Goal: Task Accomplishment & Management: Use online tool/utility

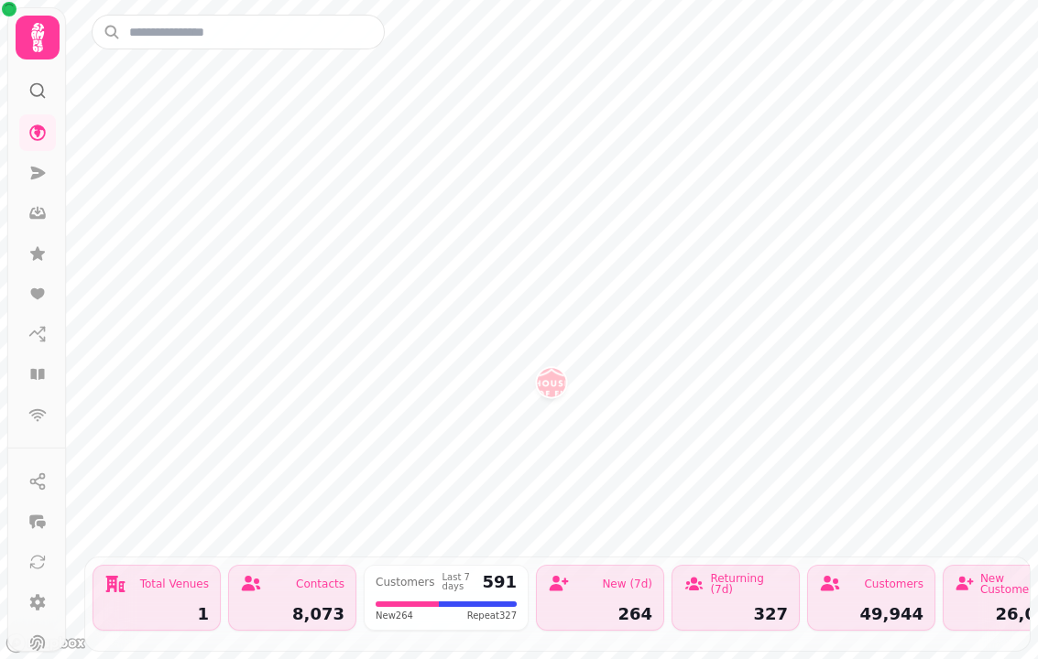
click at [38, 379] on icon at bounding box center [37, 374] width 14 height 11
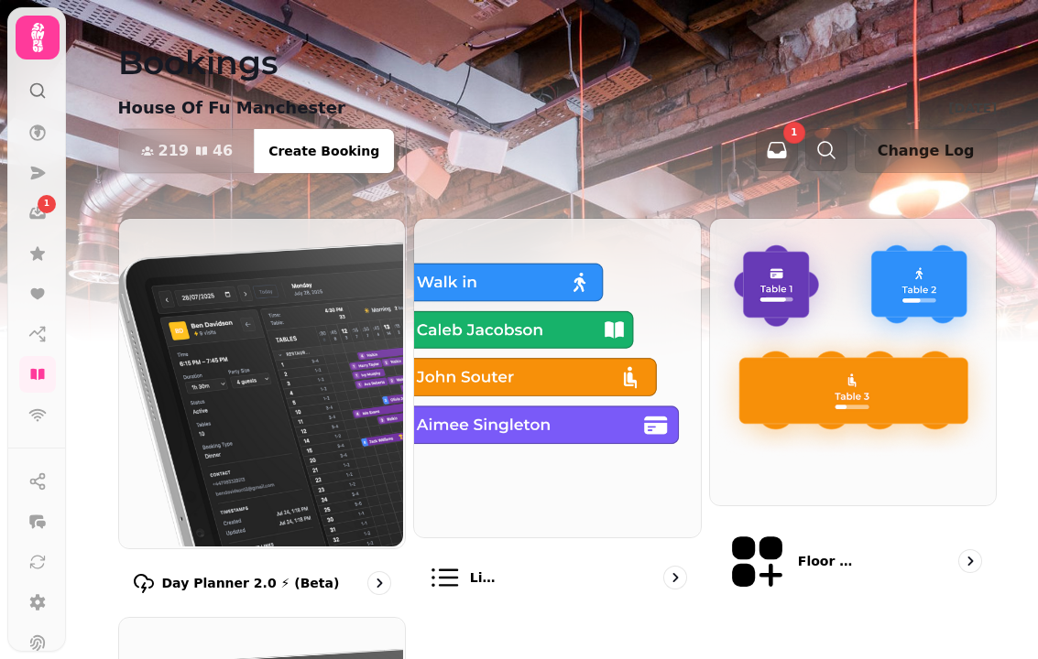
click at [332, 374] on img at bounding box center [260, 382] width 287 height 330
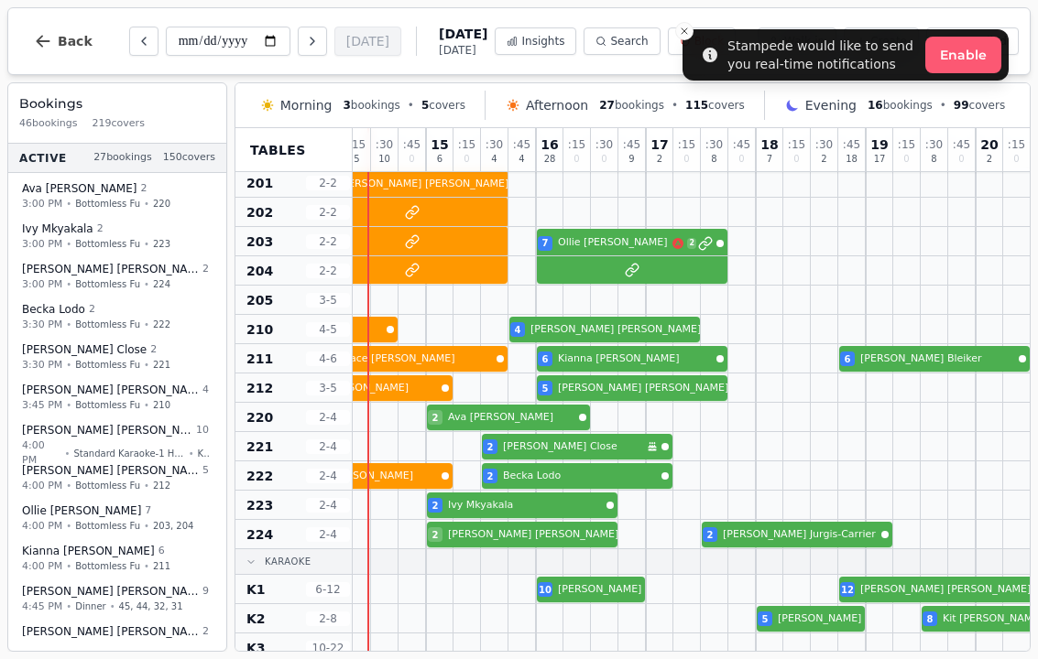
scroll to position [1217, 1704]
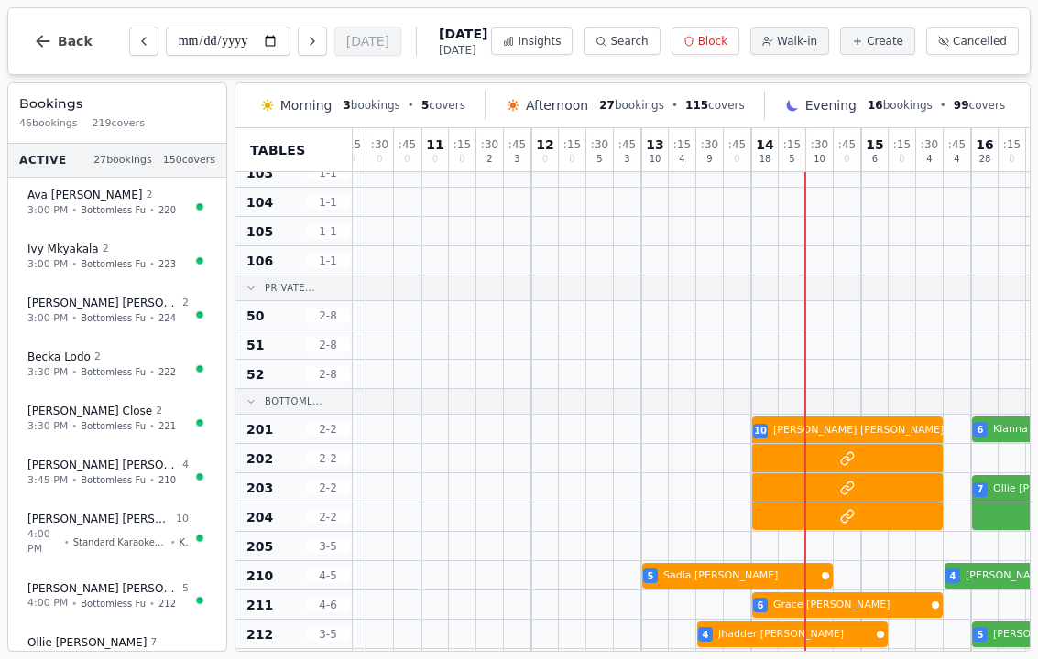
scroll to position [947, 1140]
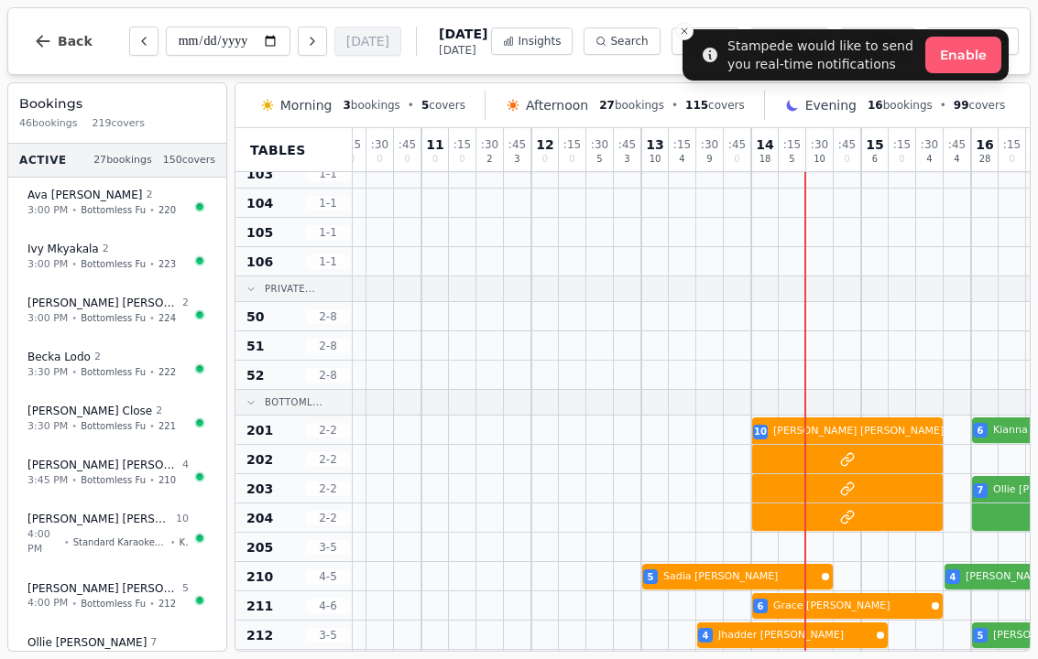
click at [968, 29] on li "Stampede would like to send you real-time notifications Enable" at bounding box center [845, 54] width 326 height 51
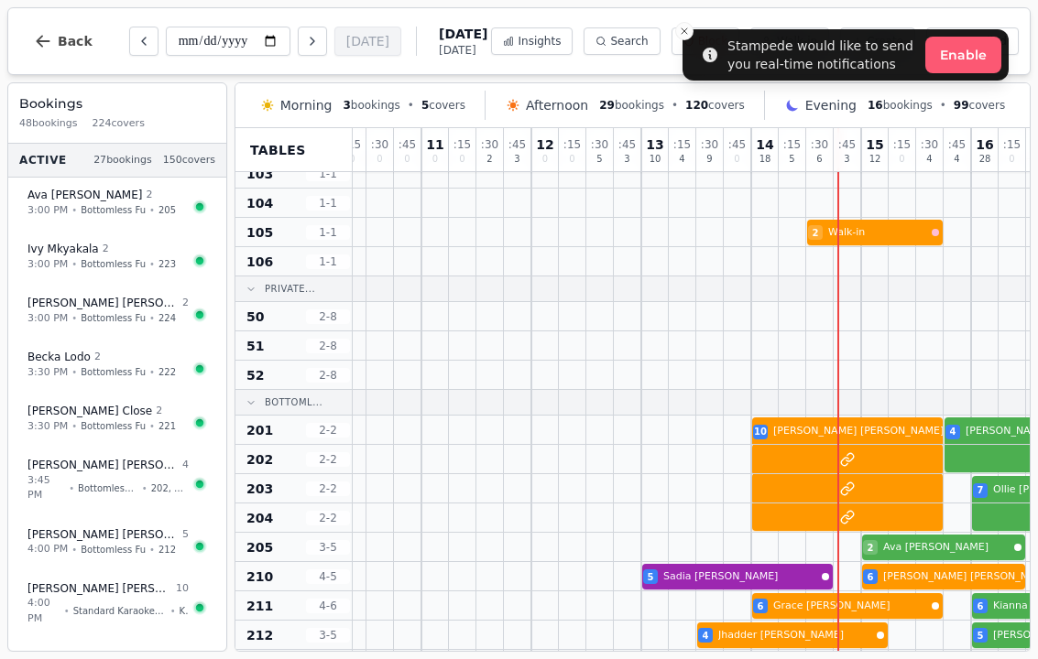
scroll to position [954, 1426]
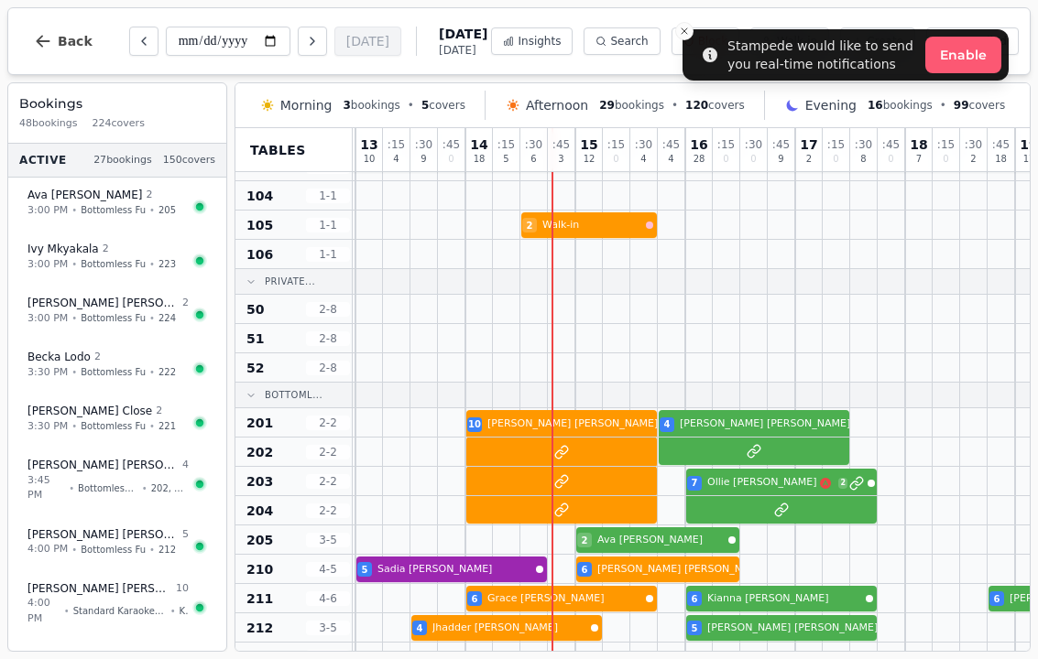
select select "****"
select select "*"
select select "******"
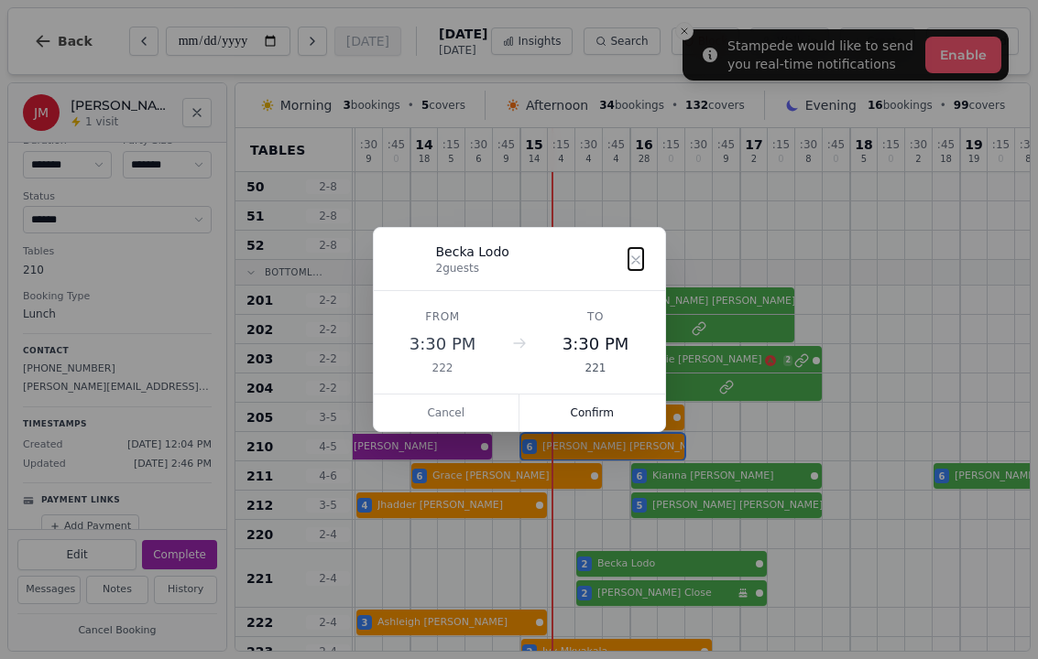
scroll to position [1078, 1481]
click at [628, 411] on button "Confirm" at bounding box center [592, 413] width 146 height 37
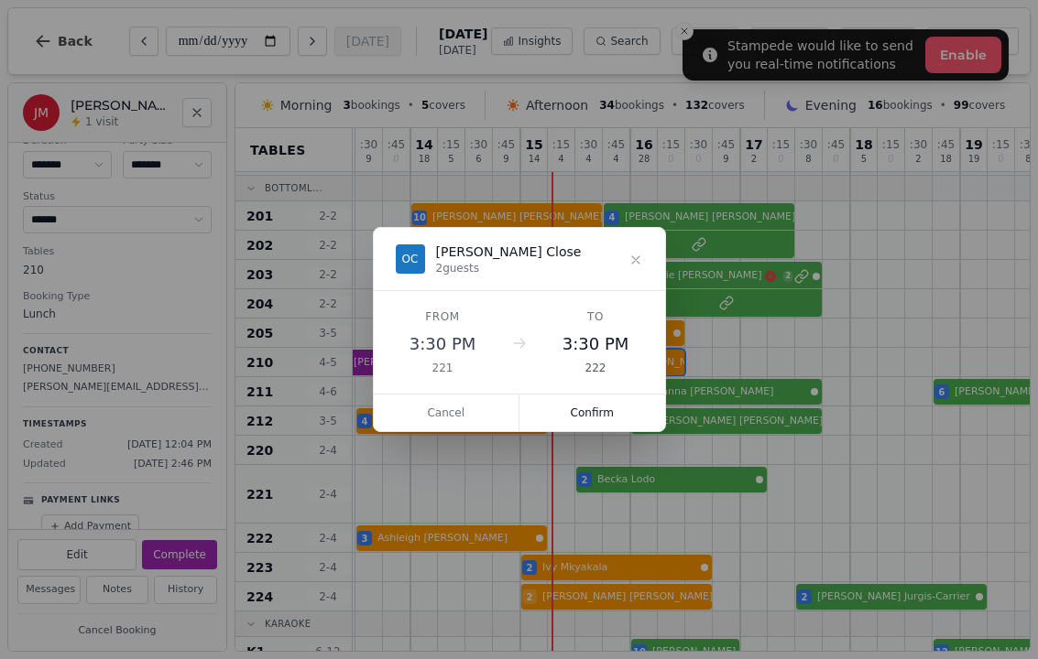
scroll to position [1092, 1481]
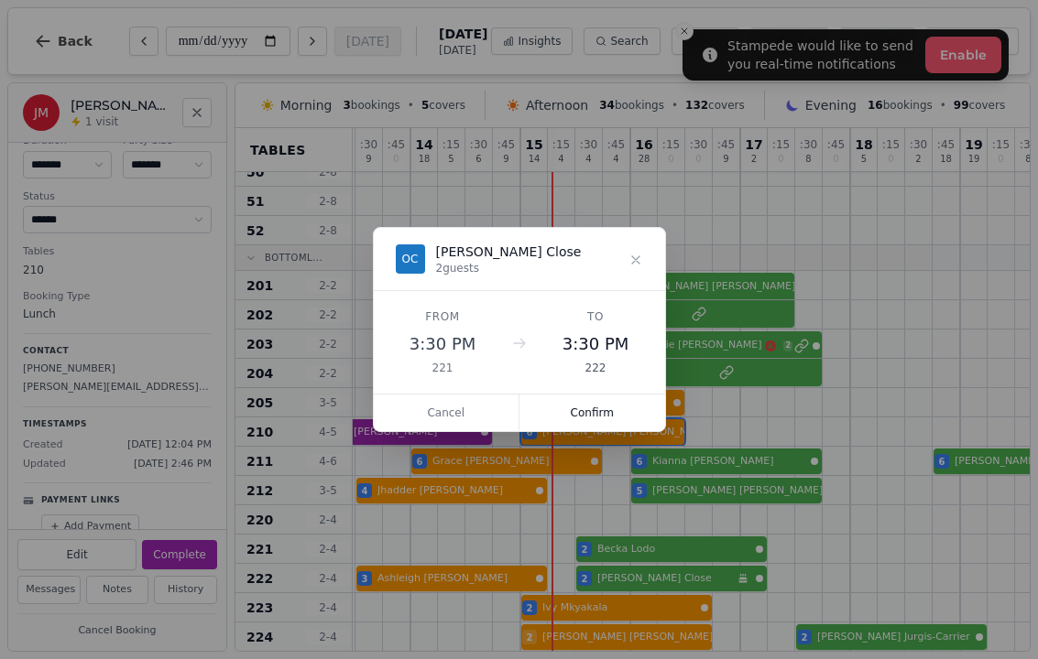
click at [572, 420] on button "Confirm" at bounding box center [592, 413] width 146 height 37
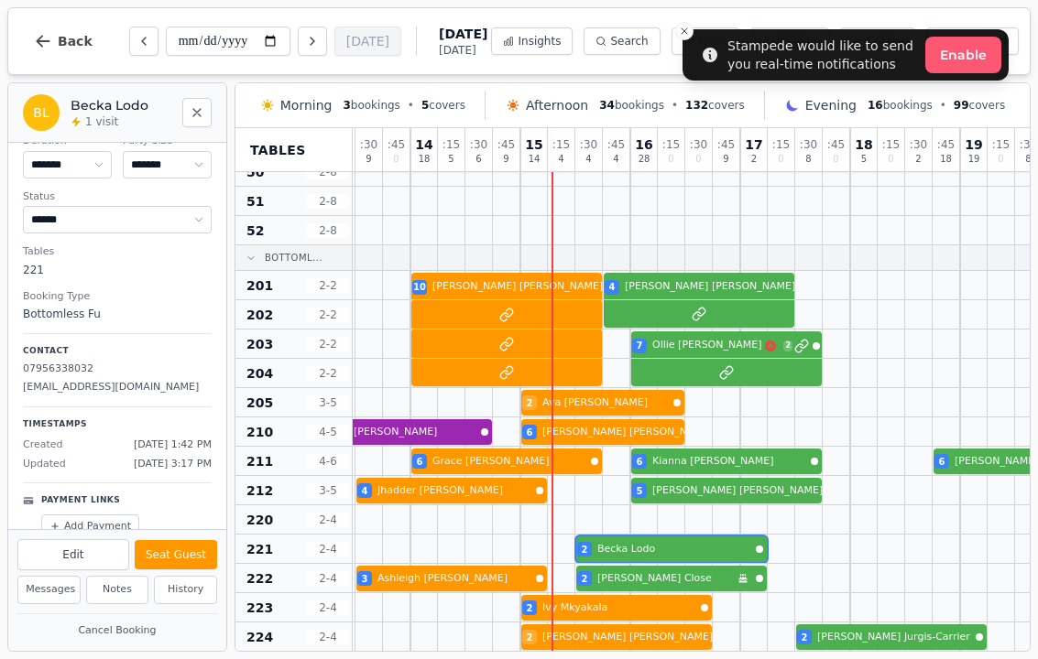
click at [687, 550] on div "2 Becka Lodo" at bounding box center [191, 549] width 2638 height 29
click at [187, 546] on button "Seat Guest" at bounding box center [176, 554] width 82 height 29
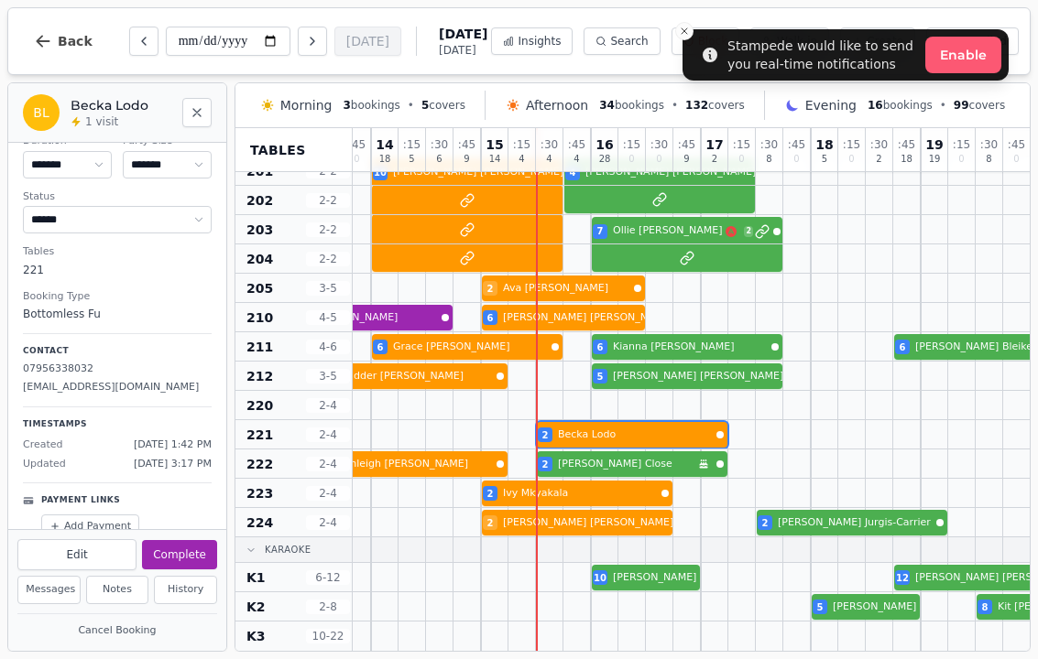
scroll to position [1193, 1520]
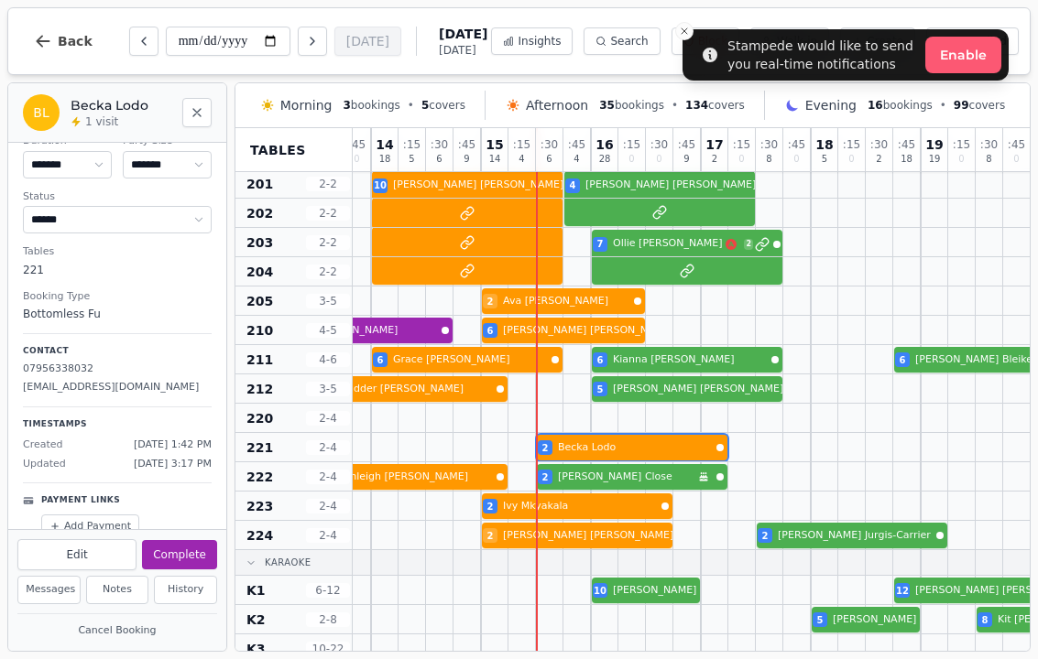
click at [659, 463] on div at bounding box center [659, 477] width 27 height 28
click at [641, 461] on div at bounding box center [631, 447] width 27 height 28
click at [650, 463] on div at bounding box center [660, 476] width 27 height 27
click at [604, 431] on div at bounding box center [604, 418] width 27 height 28
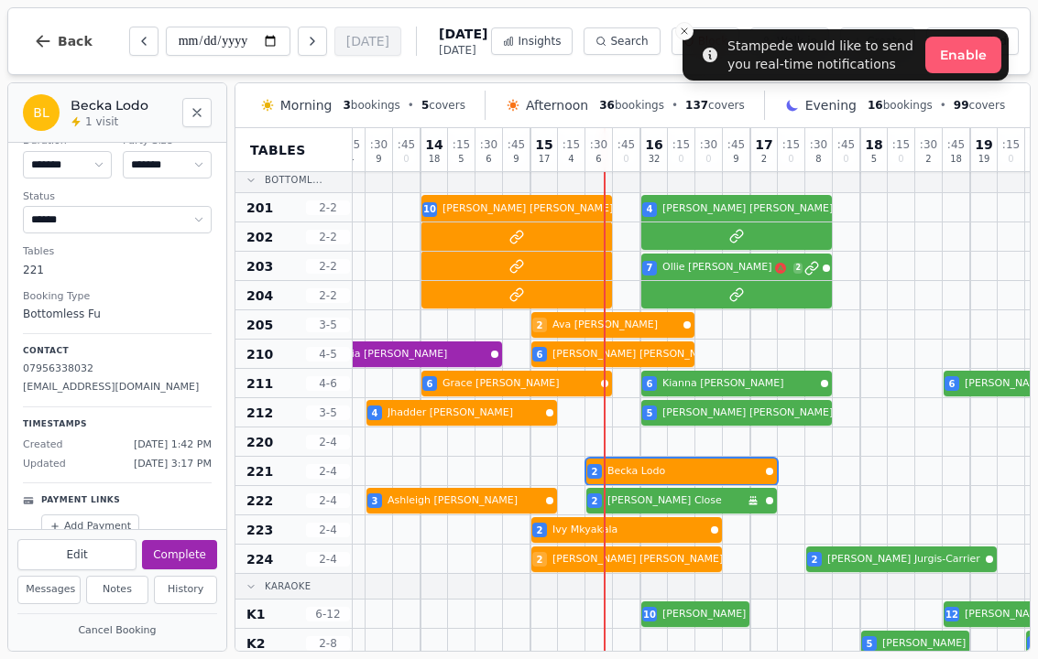
scroll to position [1171, 1473]
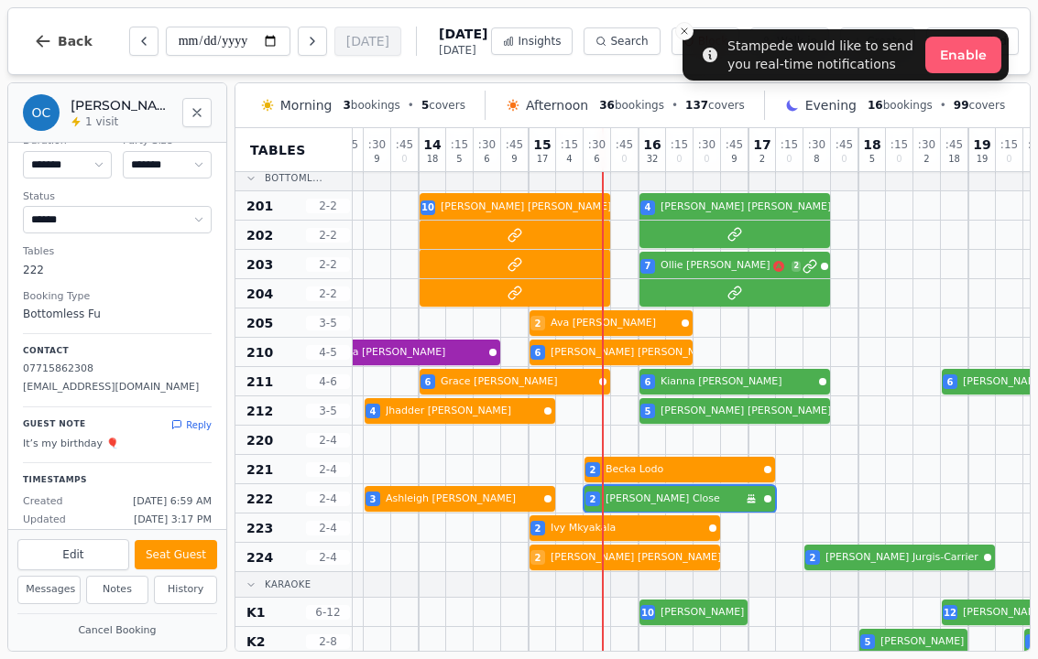
click at [197, 541] on button "Seat Guest" at bounding box center [176, 554] width 82 height 29
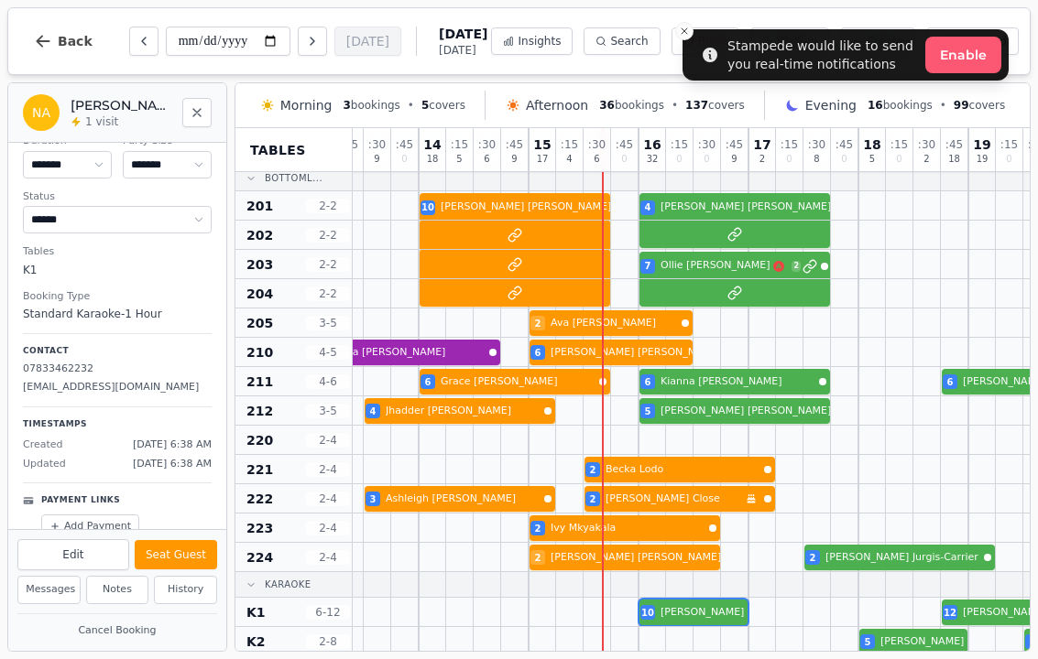
click at [705, 598] on div at bounding box center [706, 612] width 27 height 28
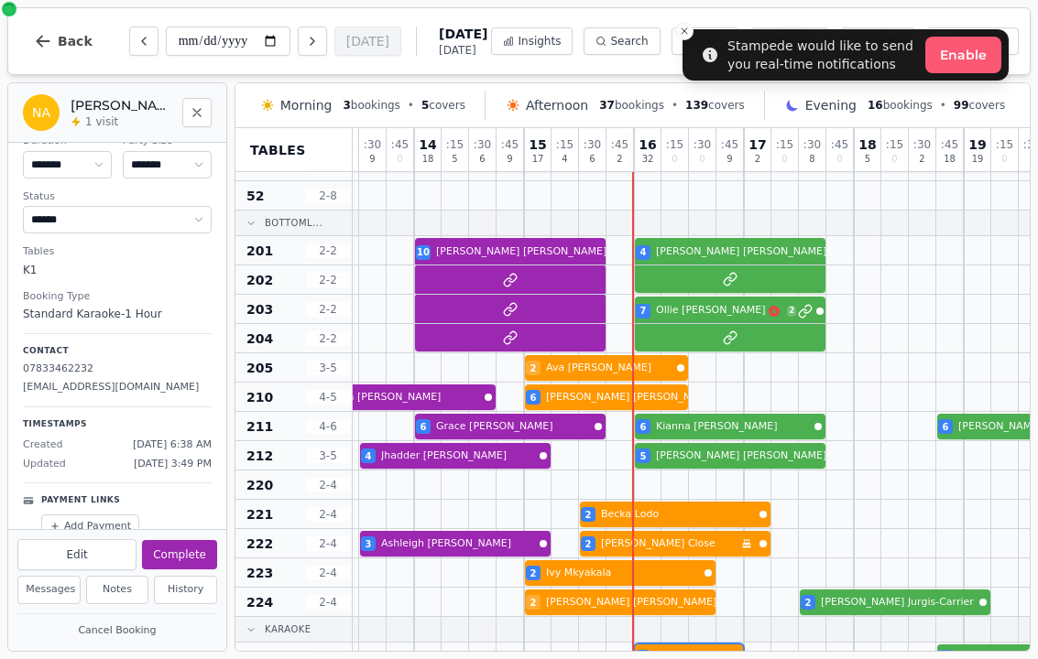
scroll to position [1127, 1478]
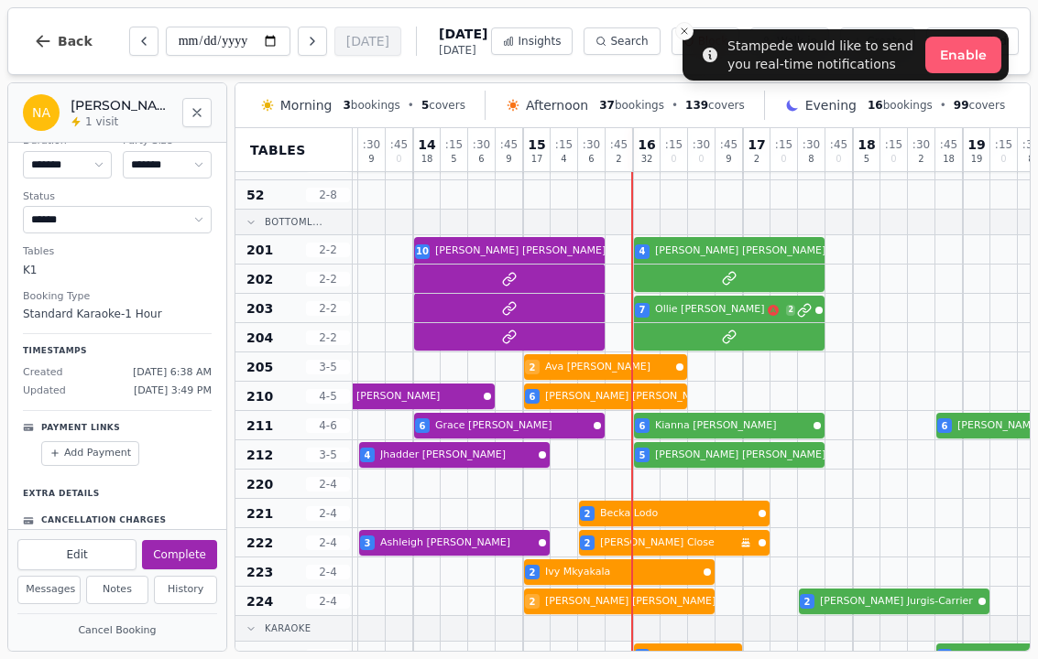
click at [735, 325] on div at bounding box center [193, 337] width 2638 height 29
click at [709, 310] on div "7 [PERSON_NAME] 2" at bounding box center [193, 308] width 2638 height 29
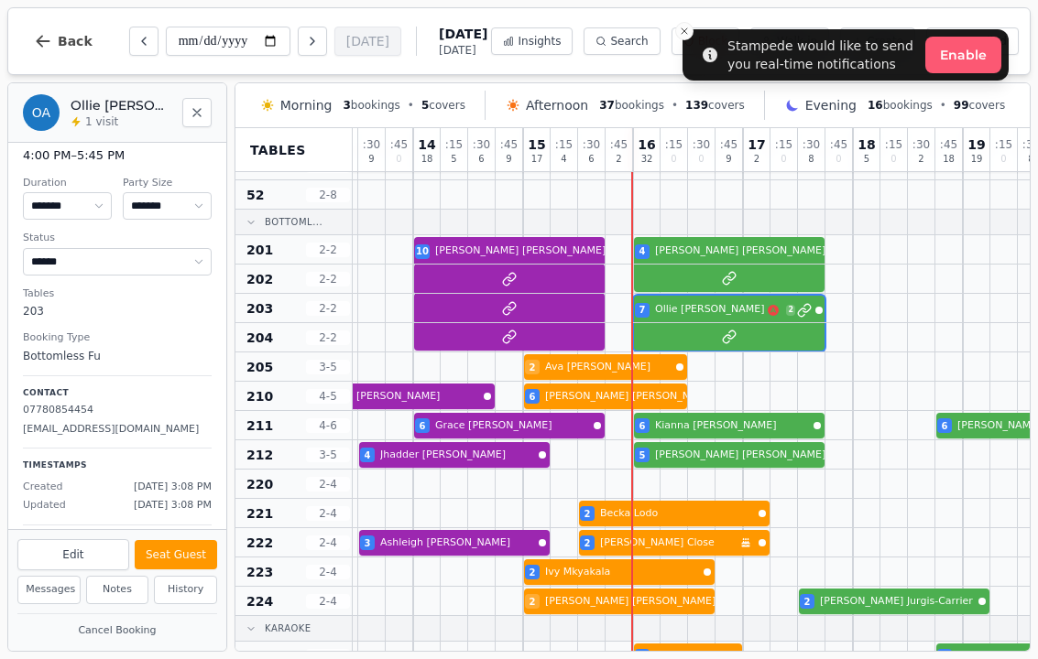
click at [194, 540] on button "Seat Guest" at bounding box center [176, 554] width 82 height 29
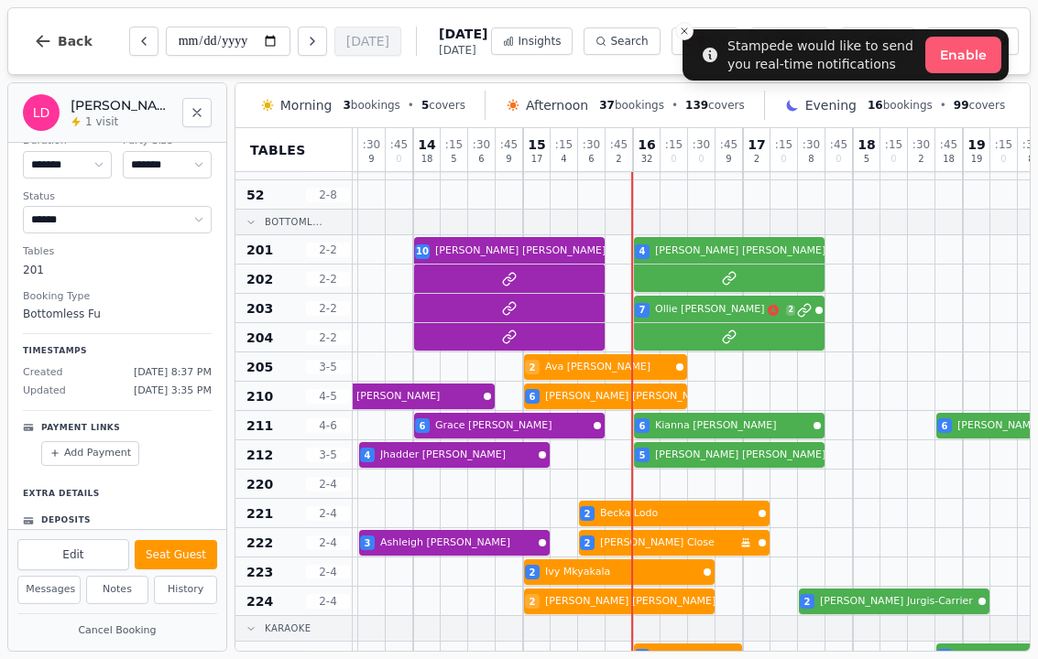
click at [704, 256] on div "10 [PERSON_NAME] 4 4 [PERSON_NAME] 2" at bounding box center [193, 249] width 2638 height 29
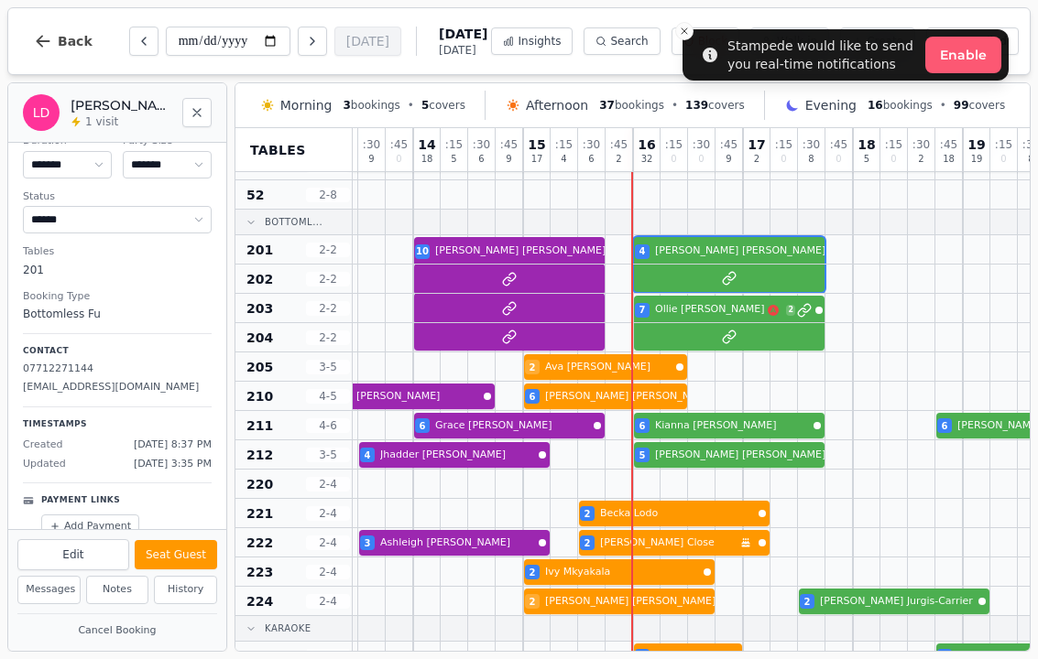
click at [185, 540] on button "Seat Guest" at bounding box center [176, 554] width 82 height 29
click at [194, 548] on button "Seat Guest" at bounding box center [176, 554] width 82 height 29
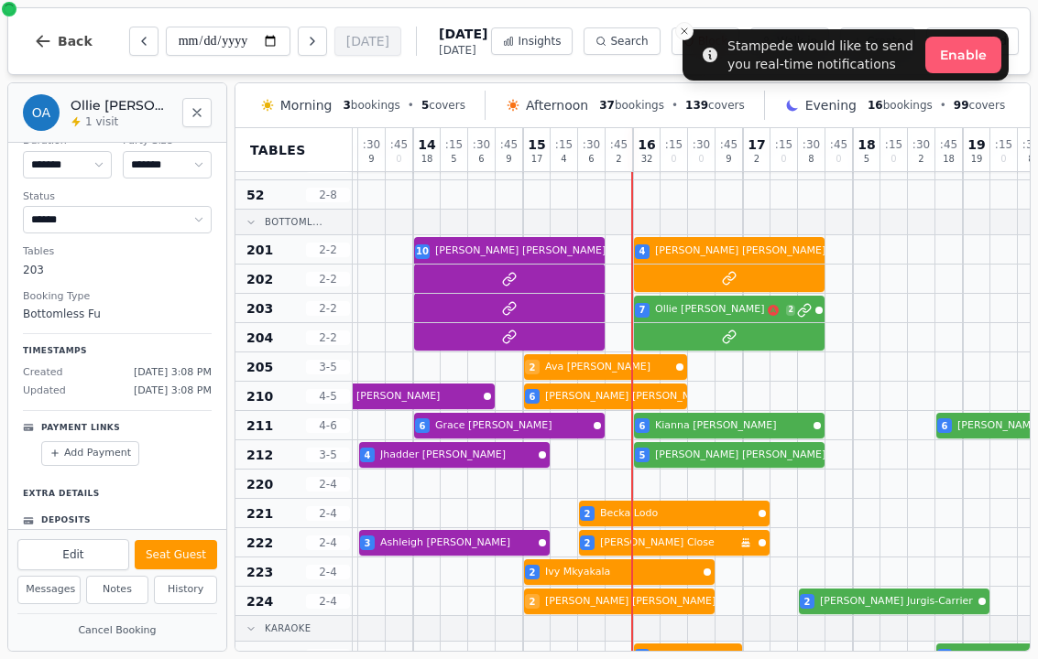
click at [191, 540] on button "Seat Guest" at bounding box center [176, 554] width 82 height 29
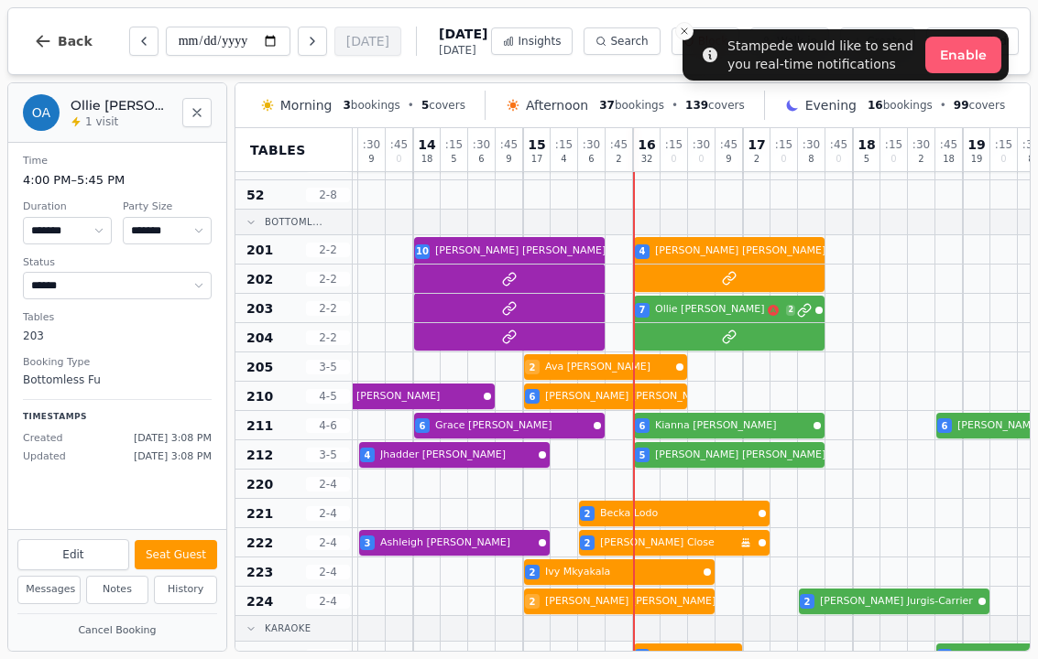
click at [734, 312] on div "7 [PERSON_NAME] 2" at bounding box center [193, 308] width 2638 height 29
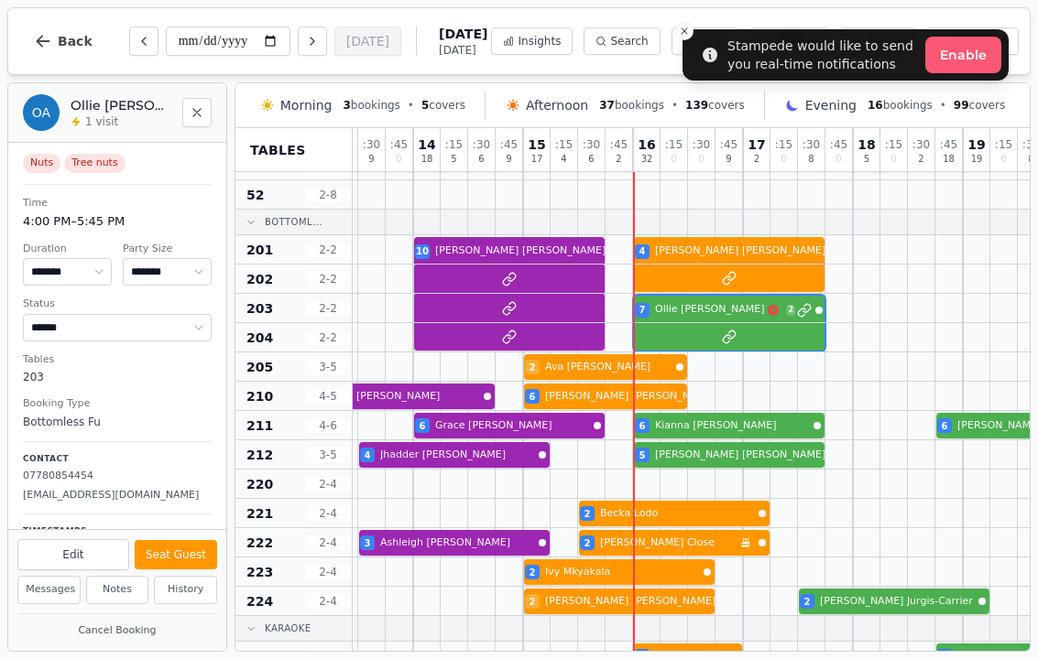
click at [724, 321] on div "7 [PERSON_NAME] 2" at bounding box center [193, 308] width 2638 height 29
click at [199, 540] on button "Seat Guest" at bounding box center [176, 554] width 82 height 29
click at [187, 550] on button "Seat Guest" at bounding box center [176, 554] width 82 height 29
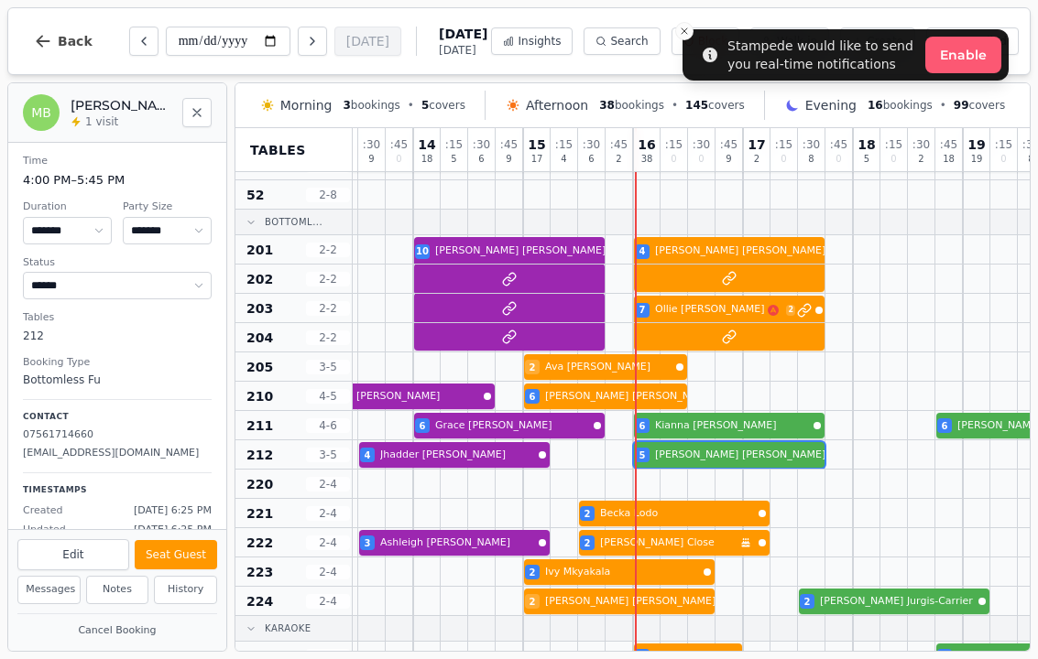
click at [717, 456] on div "4 [PERSON_NAME] 5 [PERSON_NAME]" at bounding box center [193, 455] width 2638 height 29
click at [177, 540] on button "Seat Guest" at bounding box center [176, 554] width 82 height 29
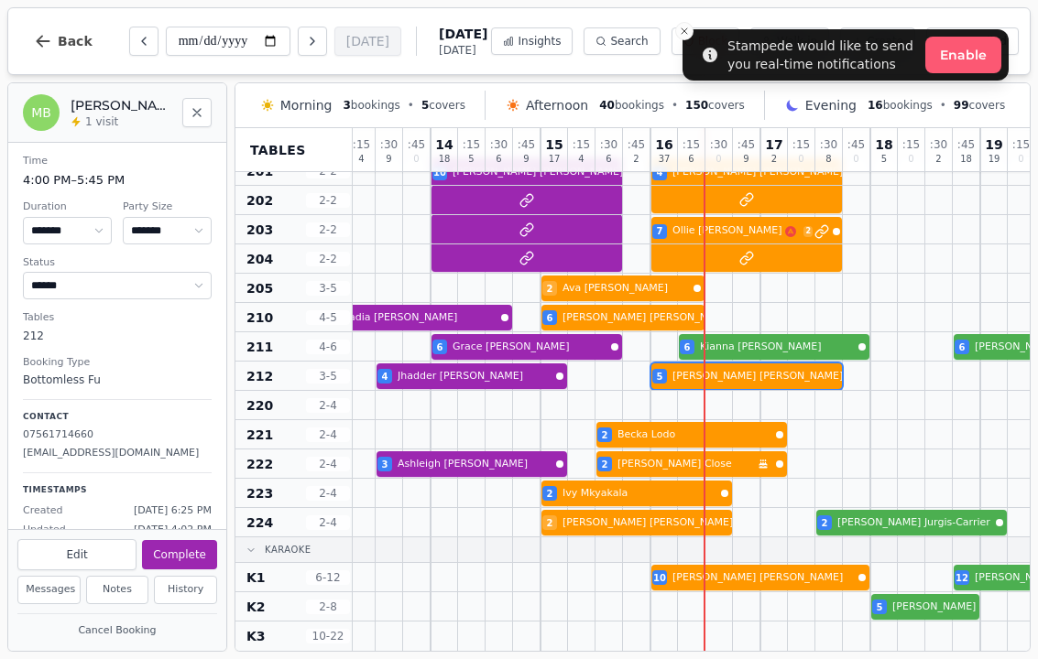
scroll to position [1217, 1462]
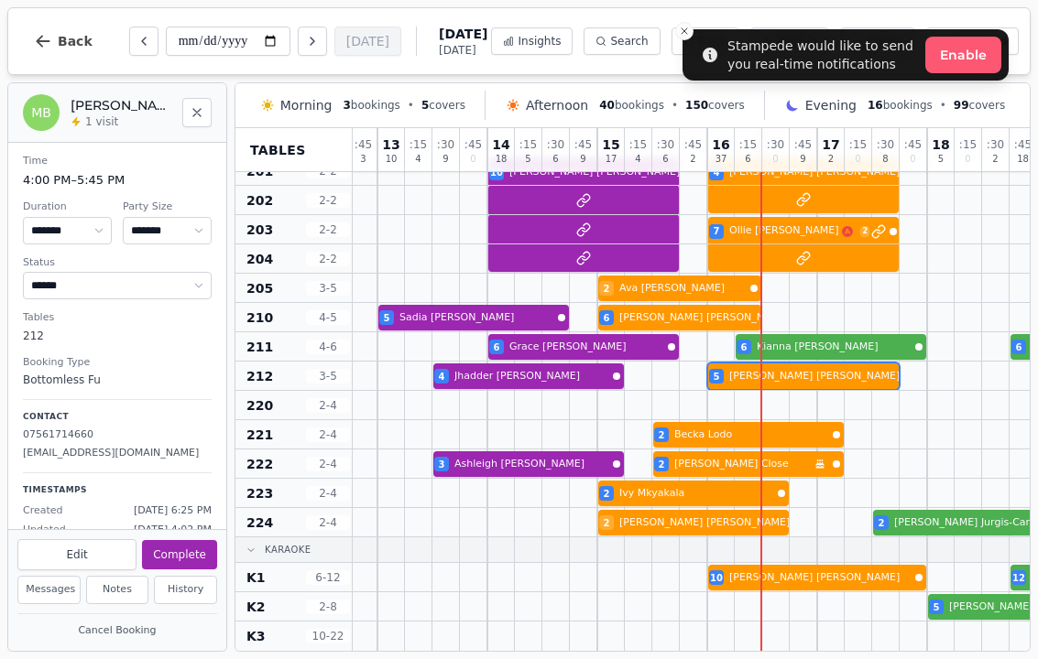
click at [688, 39] on button "Close toast" at bounding box center [684, 31] width 18 height 18
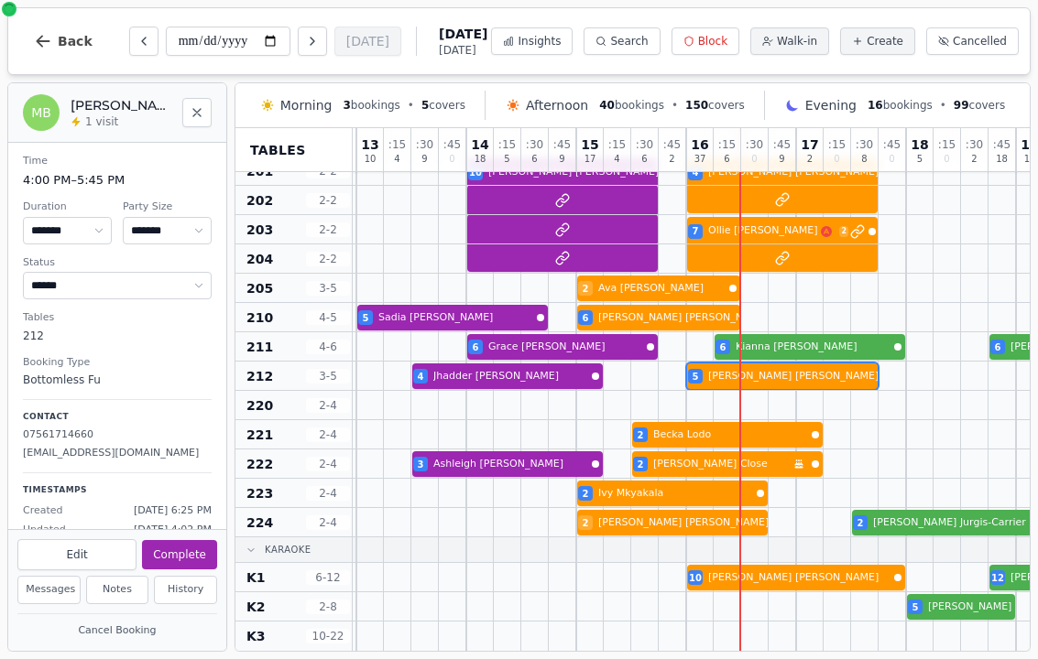
click at [961, 50] on button "Cancelled" at bounding box center [972, 40] width 93 height 27
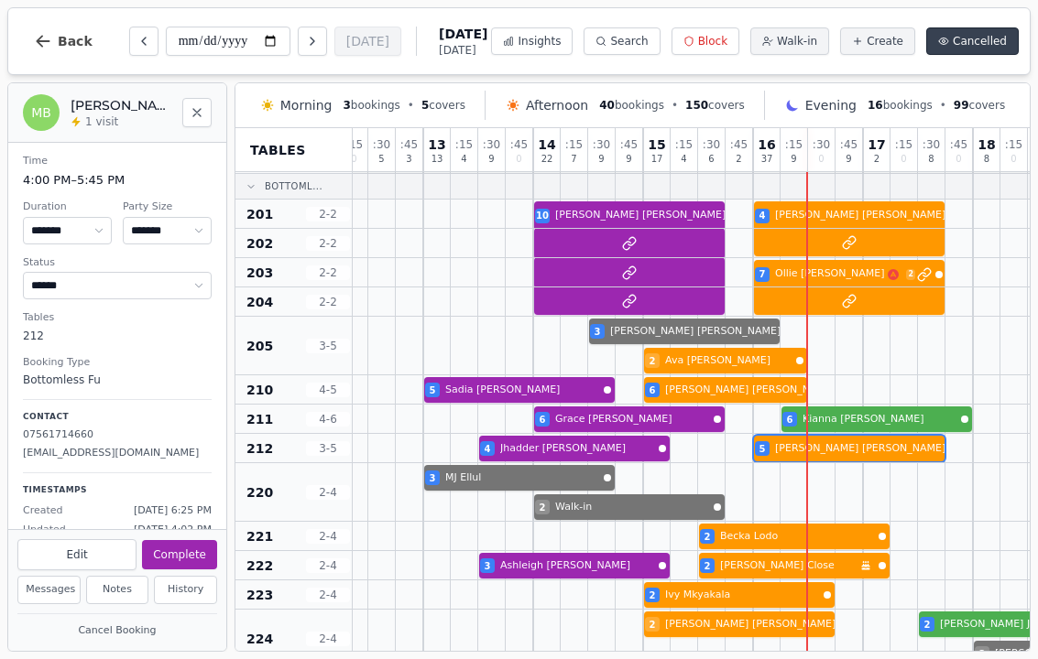
scroll to position [1222, 1356]
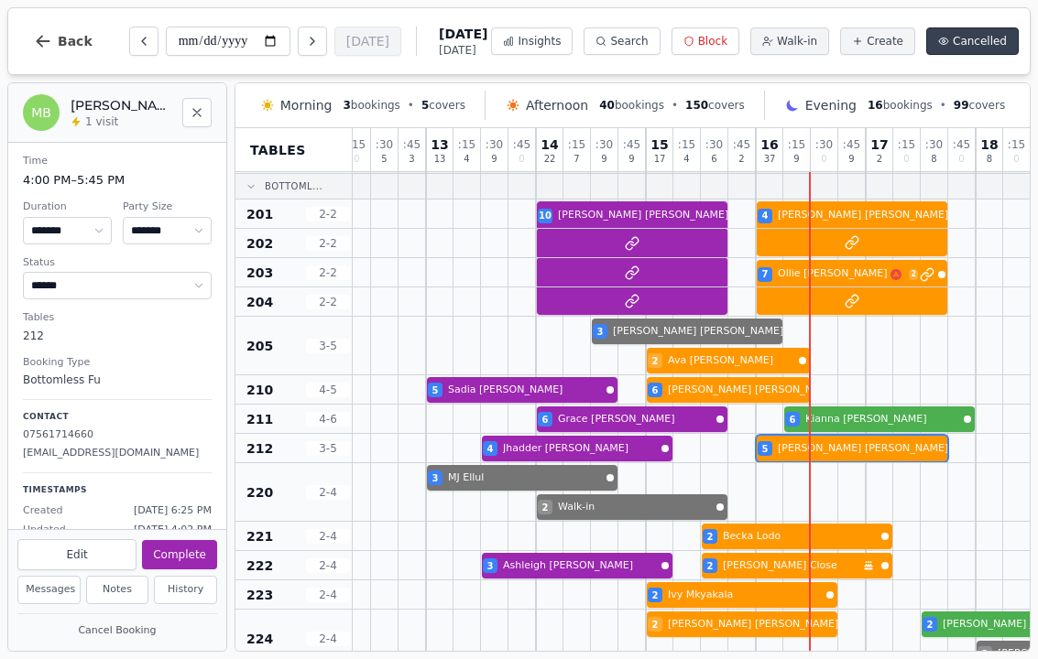
click at [979, 38] on span "Cancelled" at bounding box center [980, 41] width 54 height 15
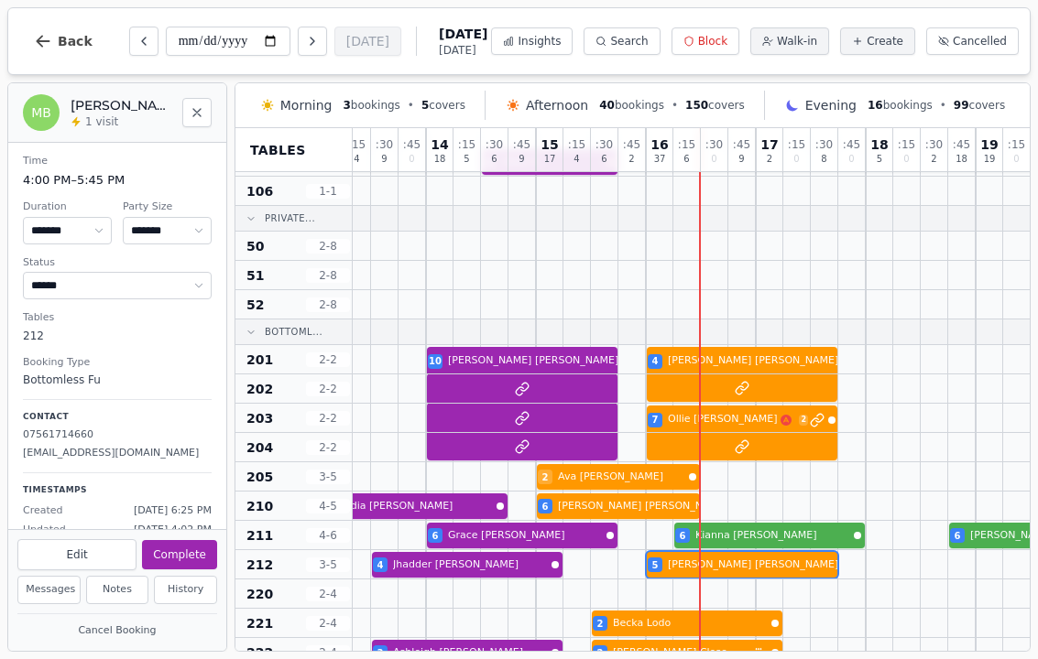
scroll to position [1024, 1464]
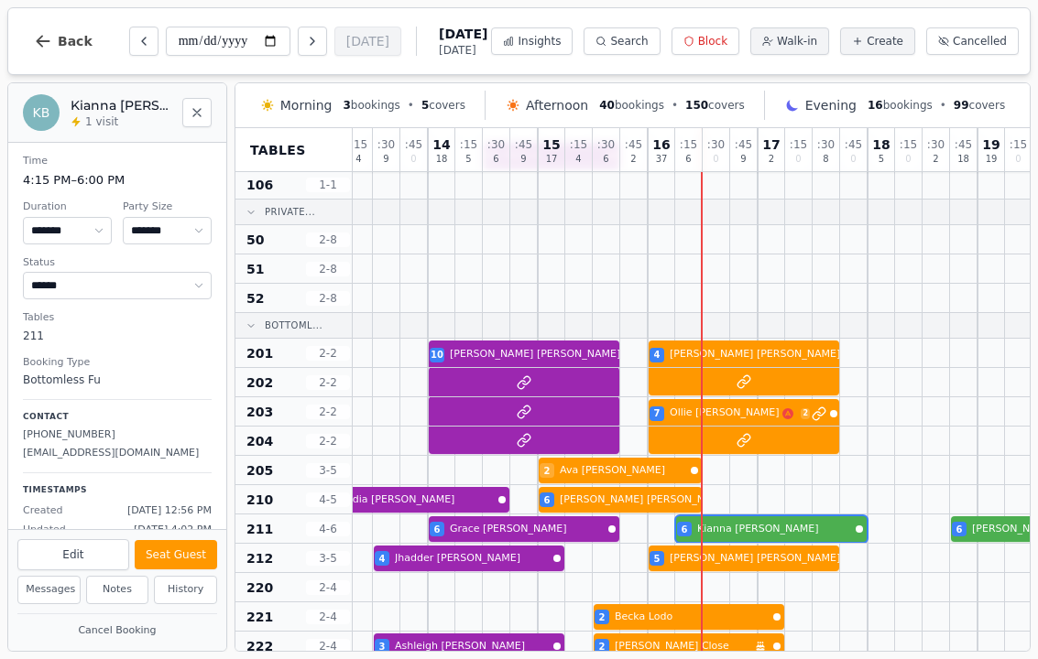
click at [793, 542] on div at bounding box center [798, 529] width 27 height 28
click at [203, 542] on button "Seat Guest" at bounding box center [176, 554] width 82 height 29
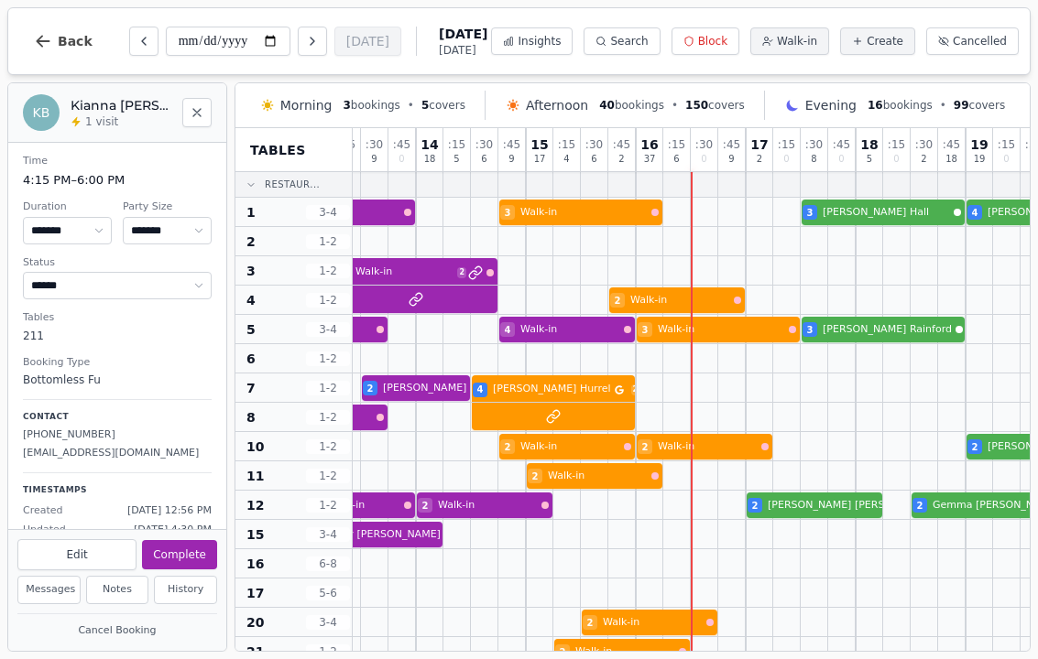
scroll to position [0, 1476]
click at [987, 51] on button "Cancelled" at bounding box center [972, 40] width 93 height 27
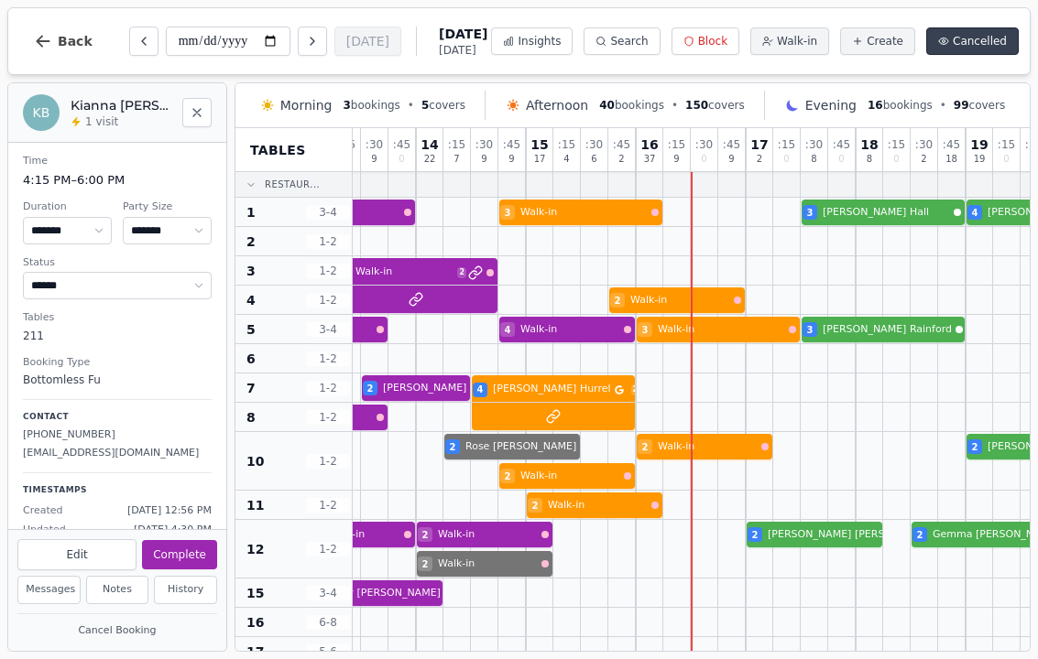
click at [995, 49] on button "Cancelled" at bounding box center [972, 40] width 93 height 27
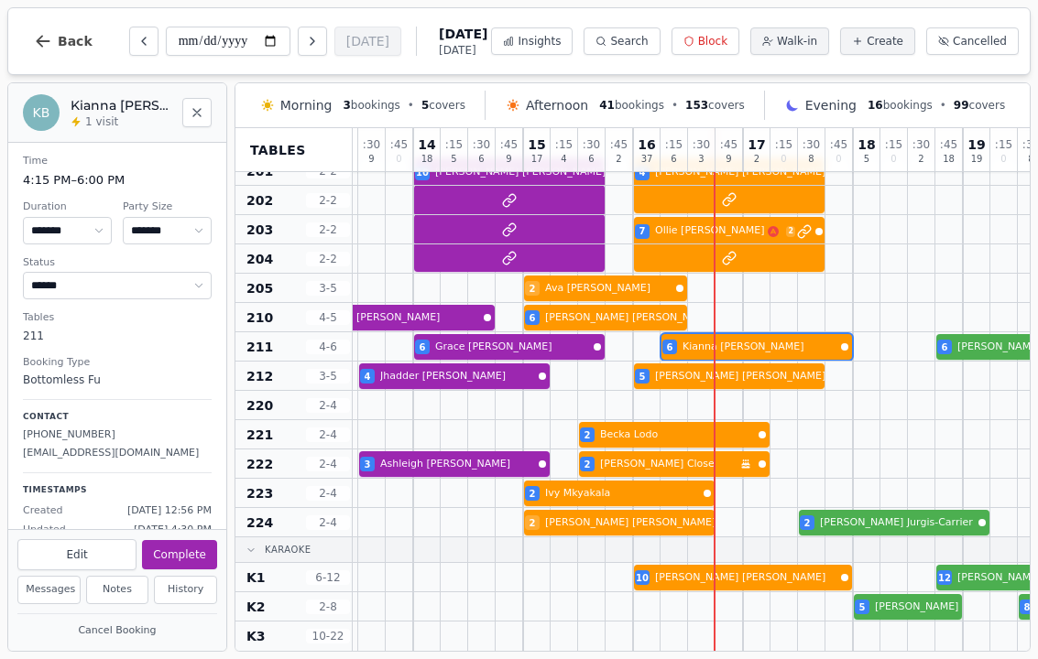
scroll to position [1193, 1478]
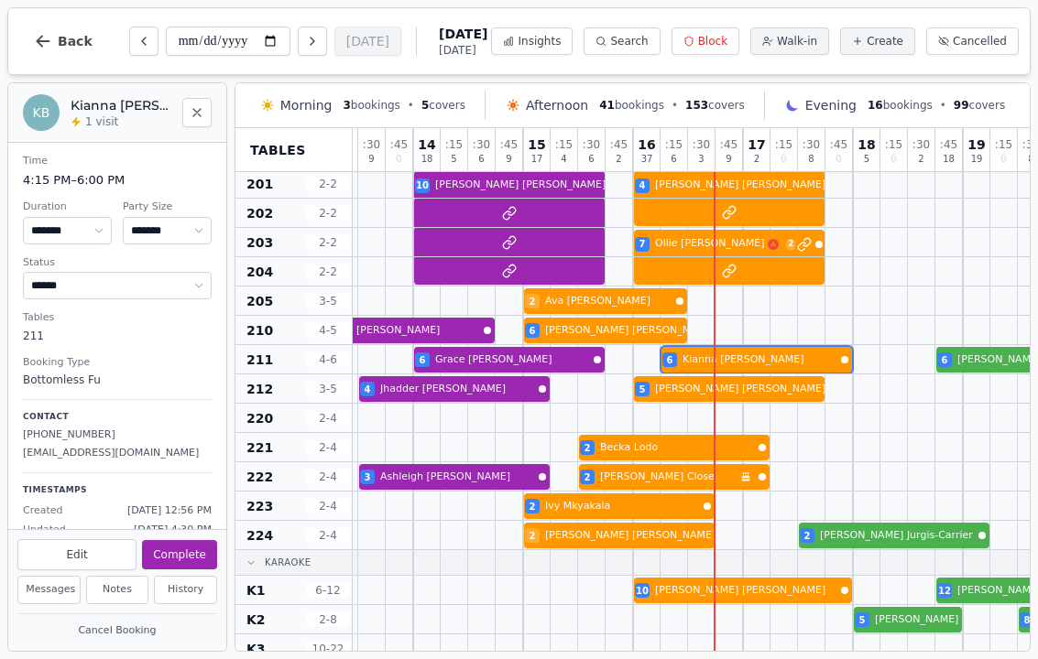
click at [678, 419] on div at bounding box center [673, 418] width 27 height 28
click at [677, 434] on div at bounding box center [673, 447] width 27 height 28
click at [642, 422] on div at bounding box center [646, 418] width 27 height 28
click at [204, 103] on button "Close" at bounding box center [196, 112] width 29 height 29
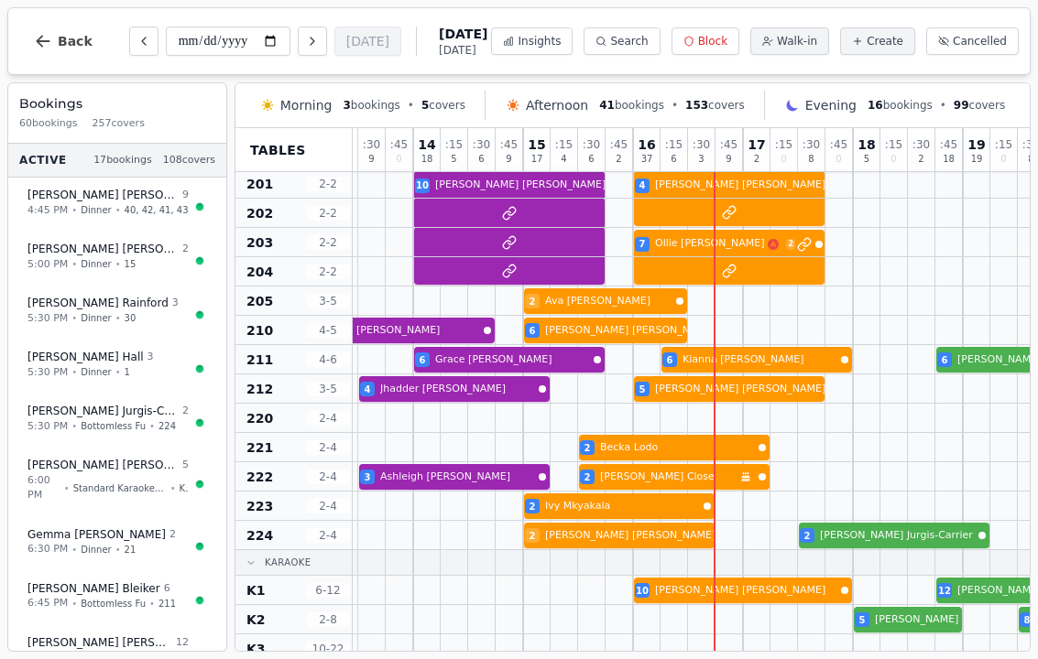
click at [649, 419] on div at bounding box center [646, 418] width 27 height 28
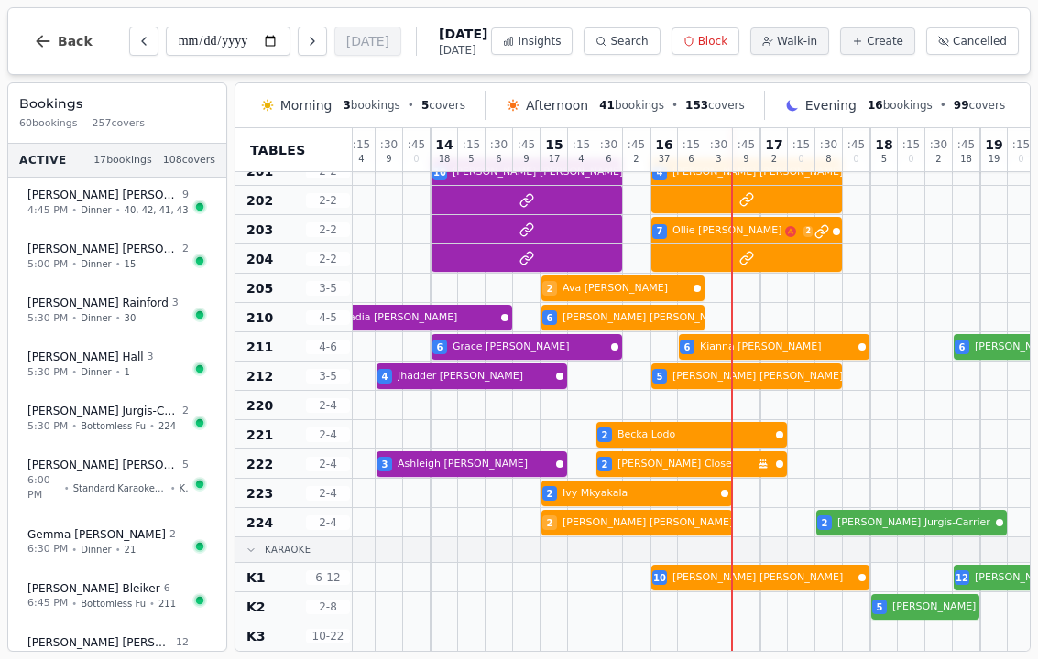
scroll to position [1217, 1460]
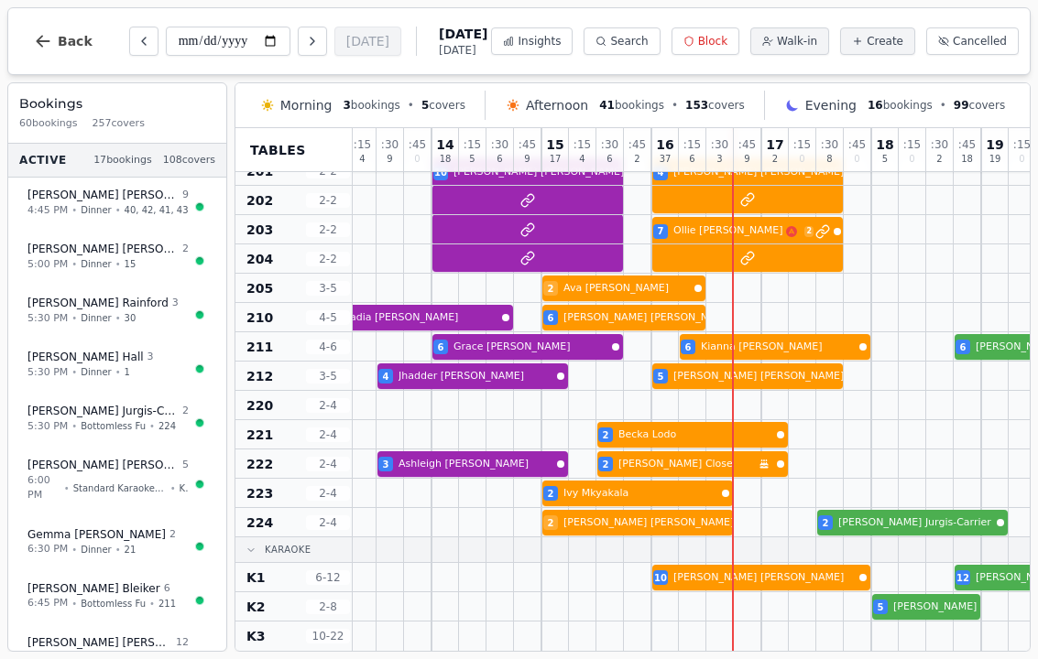
select select "****"
select select "*"
select select "******"
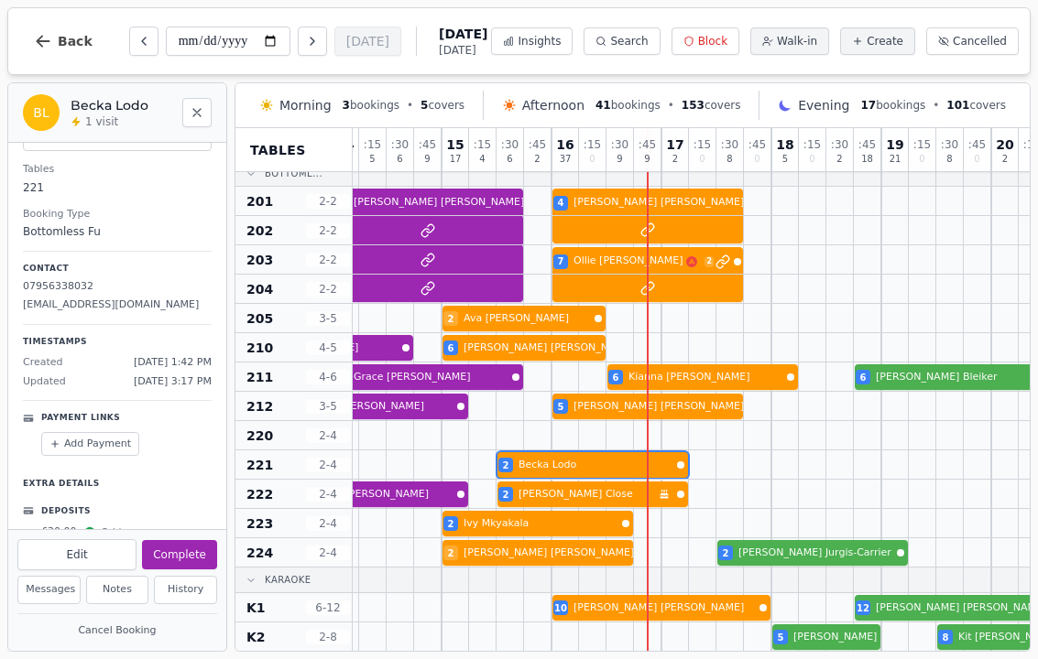
scroll to position [1175, 1563]
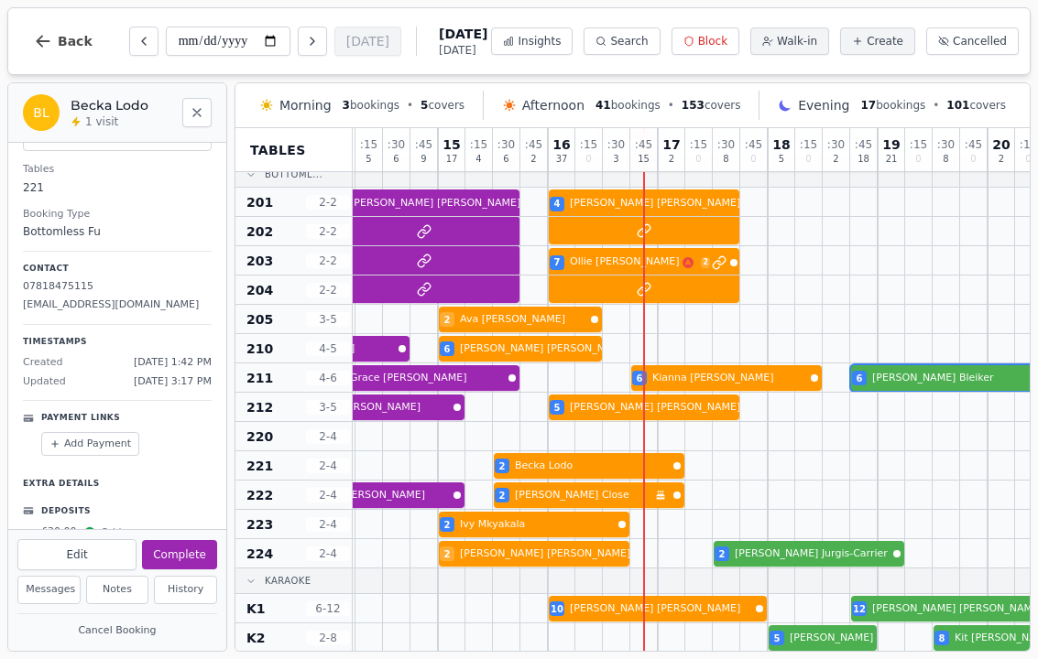
click at [952, 380] on div "6 [PERSON_NAME] 6 [PERSON_NAME] 6 [PERSON_NAME]" at bounding box center [108, 378] width 2638 height 29
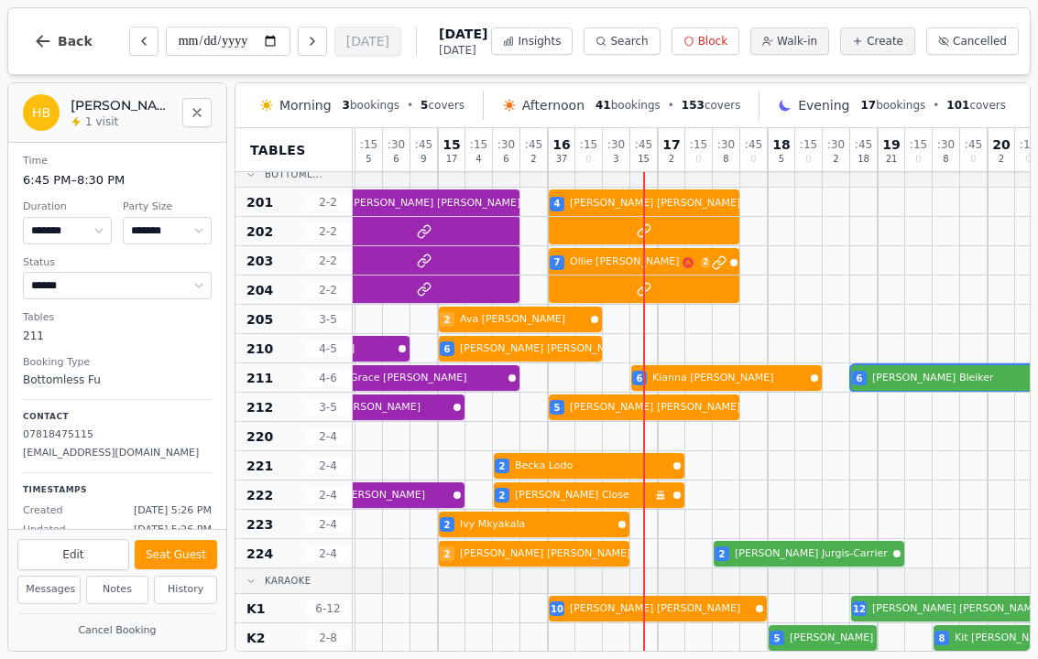
scroll to position [0, 0]
